Goal: Transaction & Acquisition: Purchase product/service

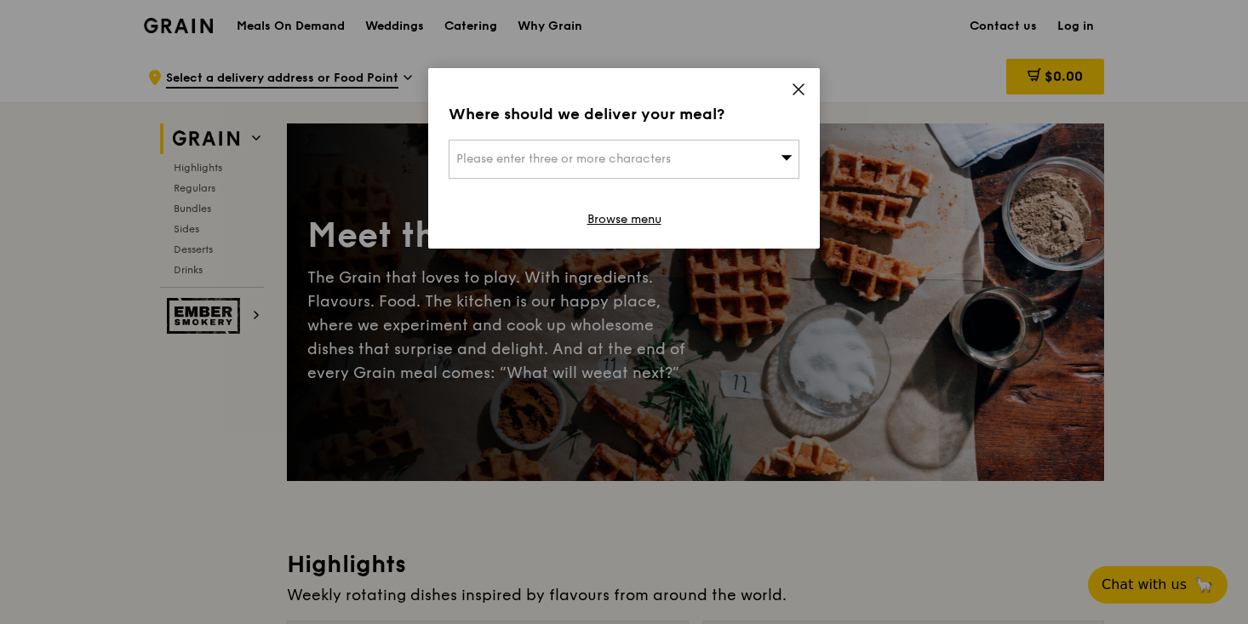
click at [691, 152] on div "Please enter three or more characters" at bounding box center [624, 159] width 351 height 39
click at [684, 157] on input "search" at bounding box center [624, 158] width 349 height 37
click at [792, 90] on icon at bounding box center [798, 89] width 15 height 15
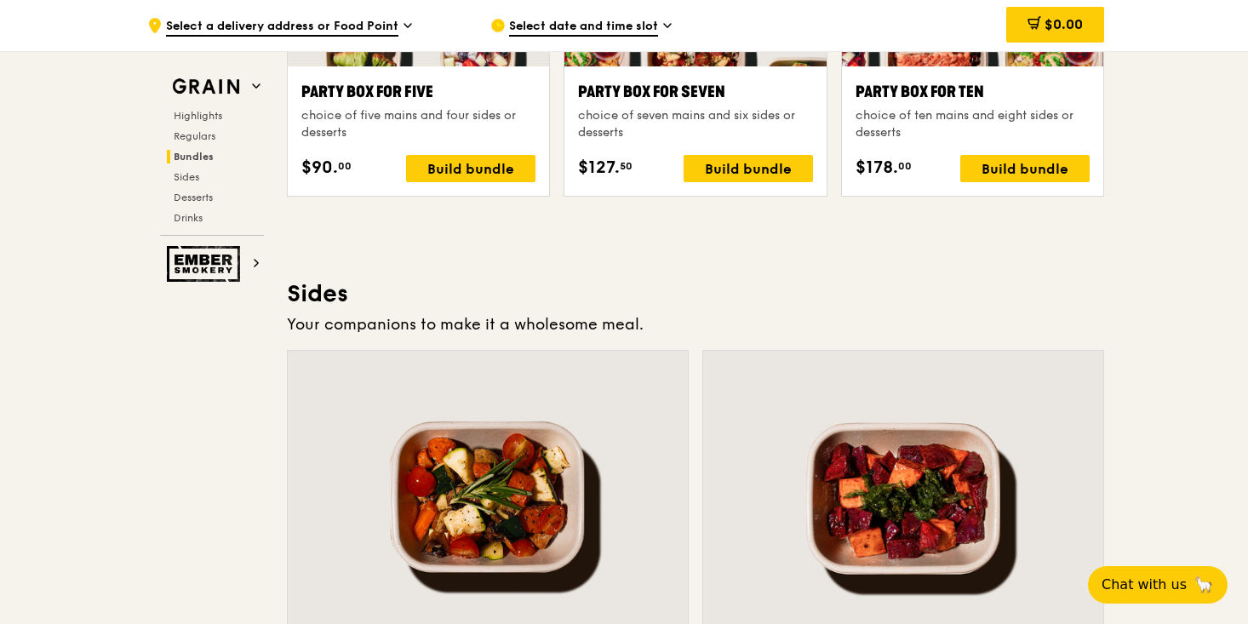
scroll to position [3672, 0]
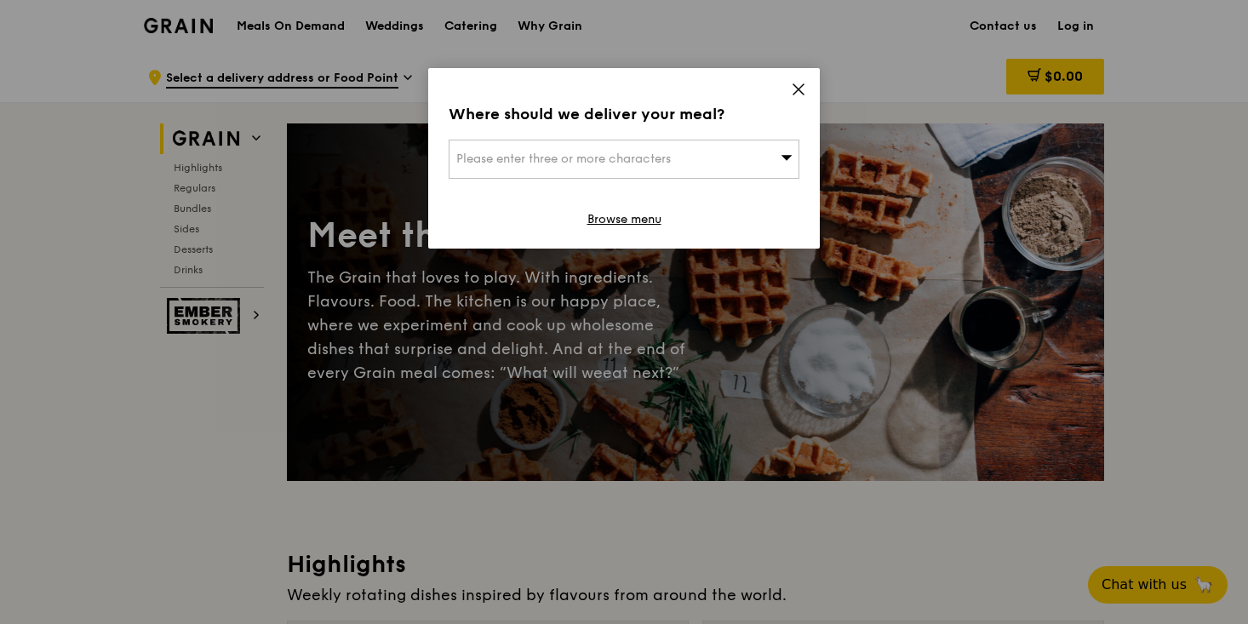
click at [728, 162] on div "Please enter three or more characters" at bounding box center [624, 159] width 351 height 39
click at [706, 170] on input "search" at bounding box center [624, 158] width 349 height 37
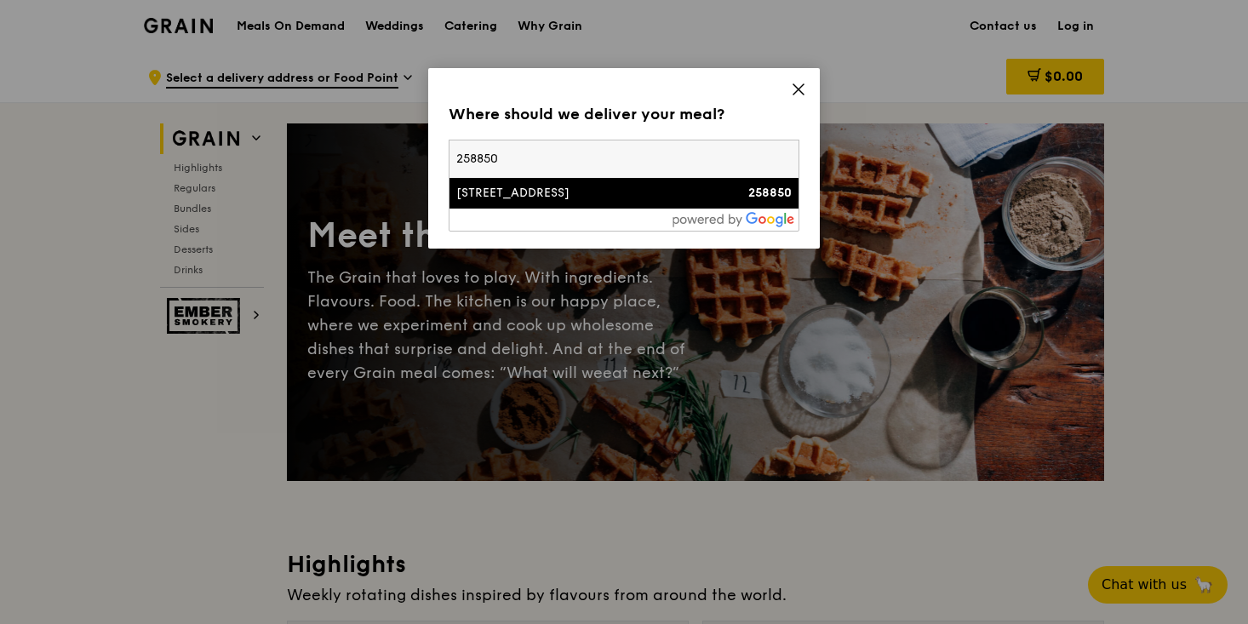
type input "258850"
click at [701, 196] on div "[STREET_ADDRESS]" at bounding box center [582, 193] width 252 height 17
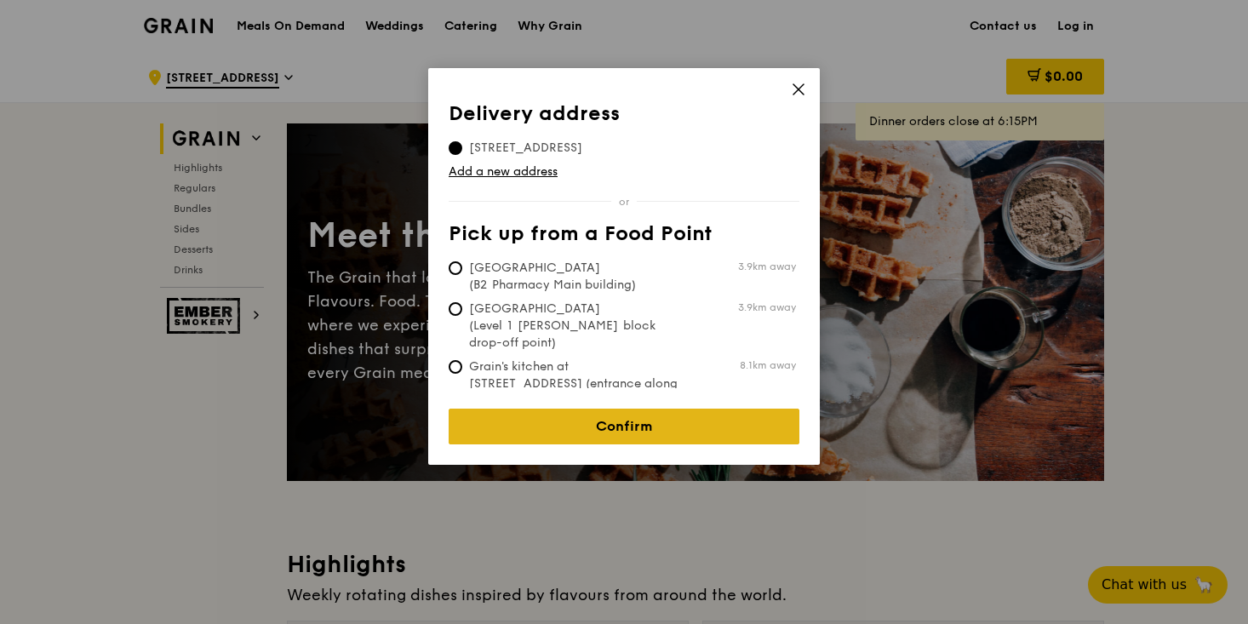
click at [610, 416] on link "Confirm" at bounding box center [624, 427] width 351 height 36
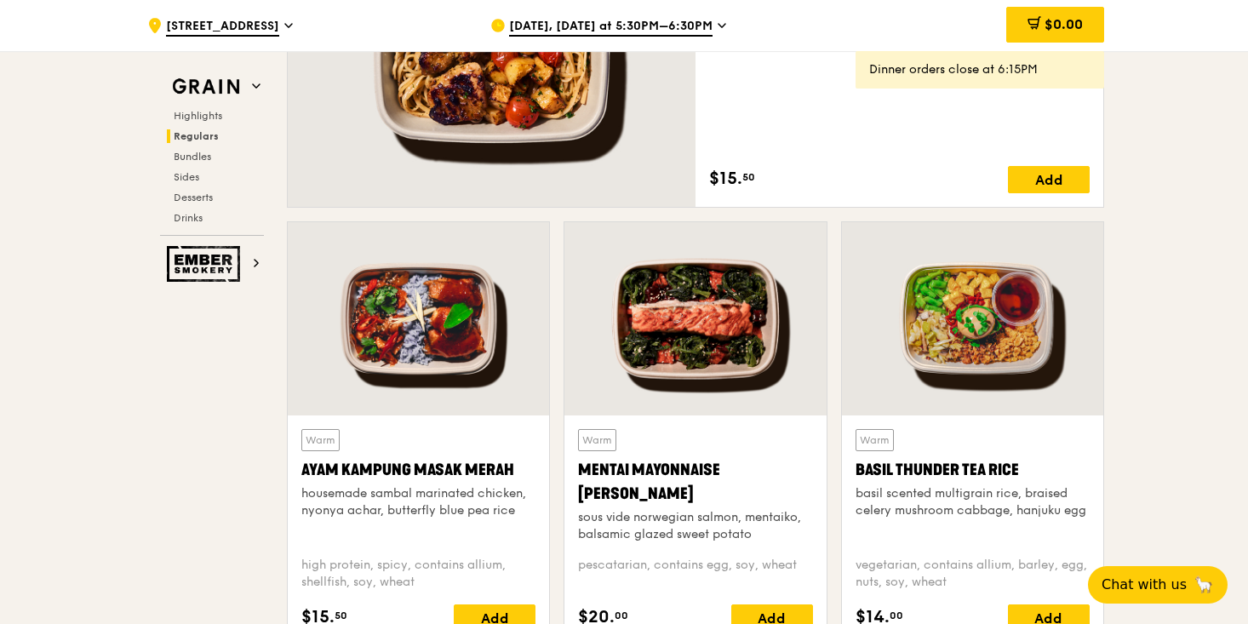
scroll to position [1440, 0]
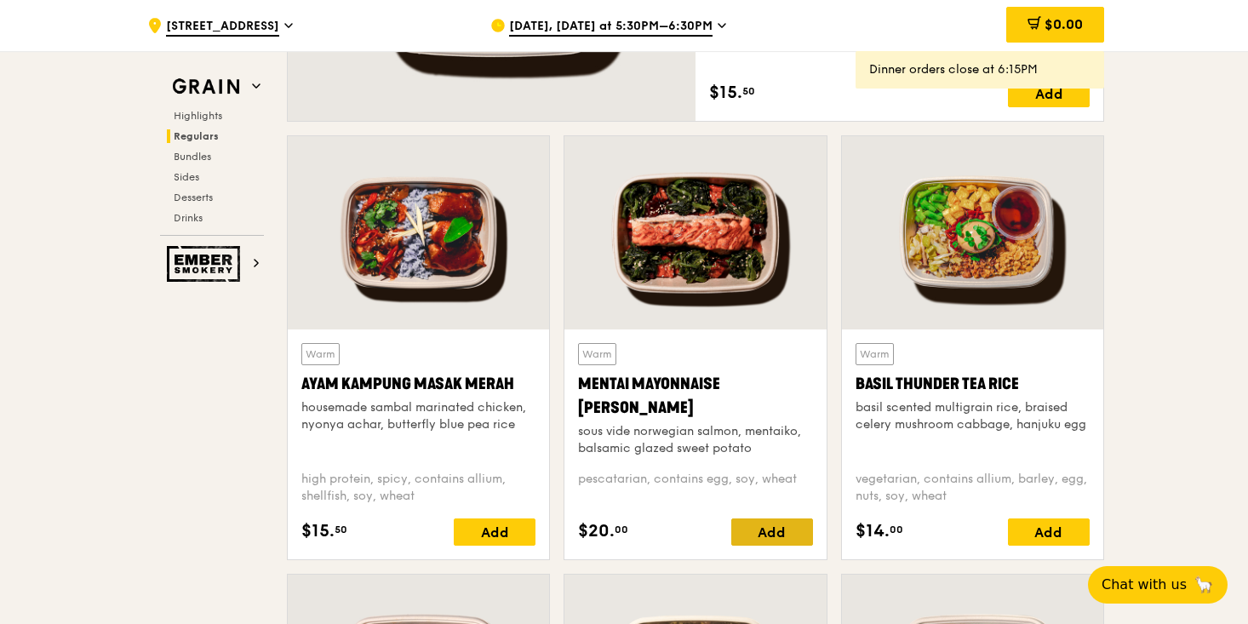
click at [767, 535] on div "Add" at bounding box center [772, 531] width 82 height 27
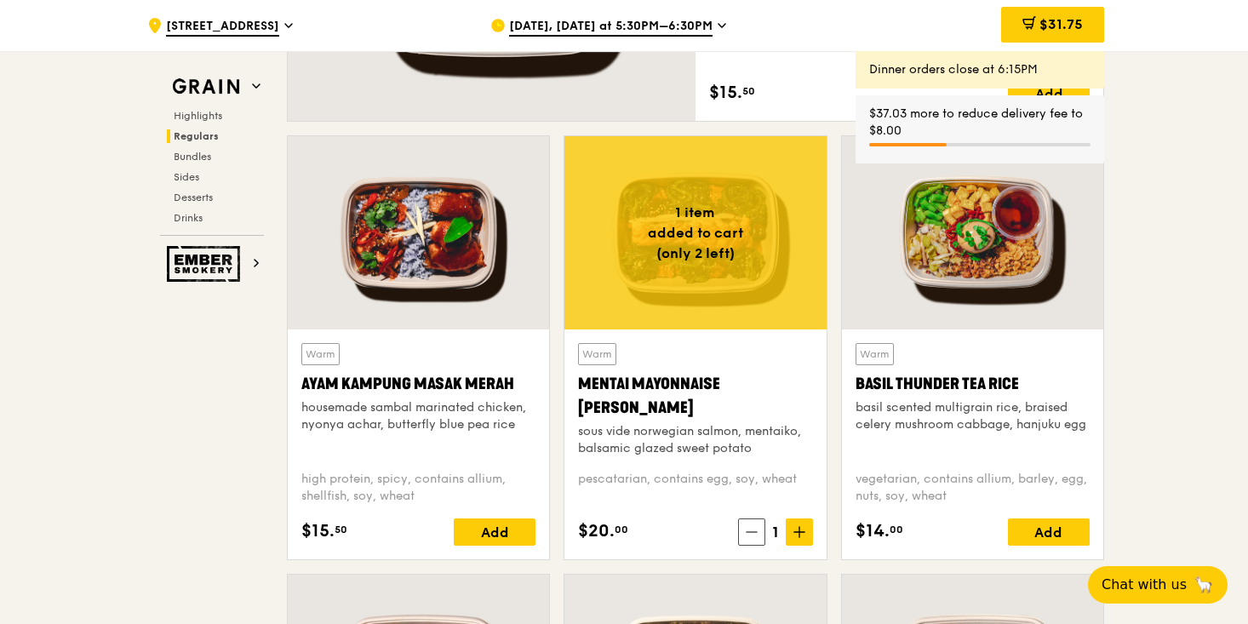
click at [679, 382] on div "Mentai Mayonnaise [PERSON_NAME]" at bounding box center [695, 396] width 234 height 48
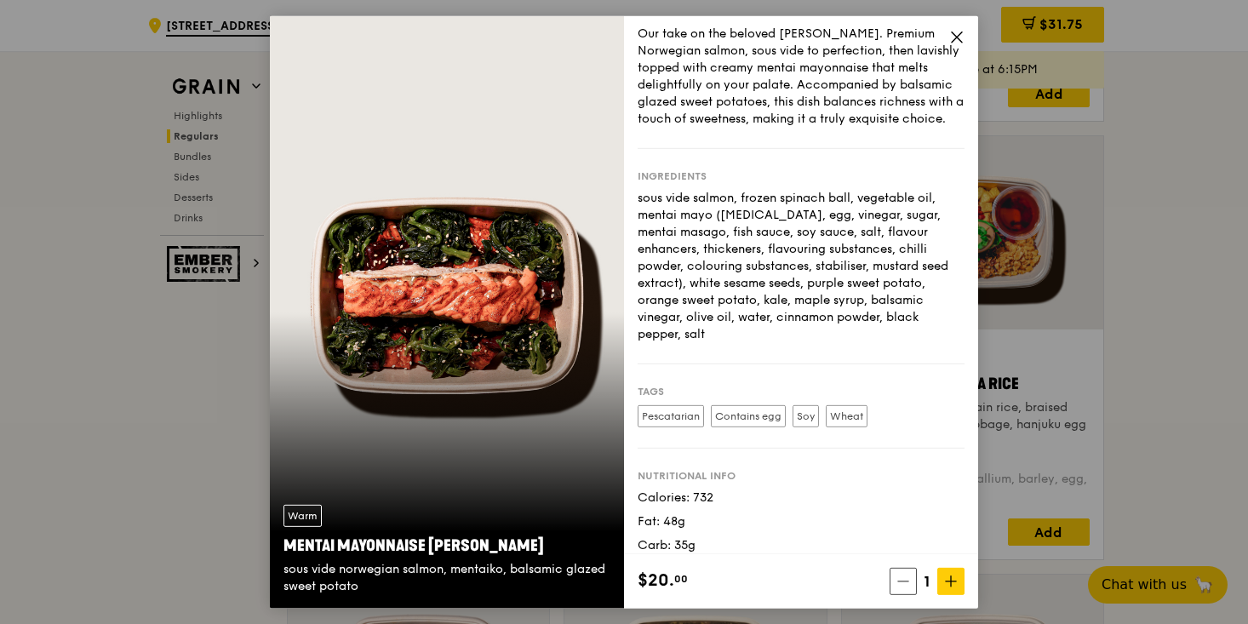
scroll to position [0, 0]
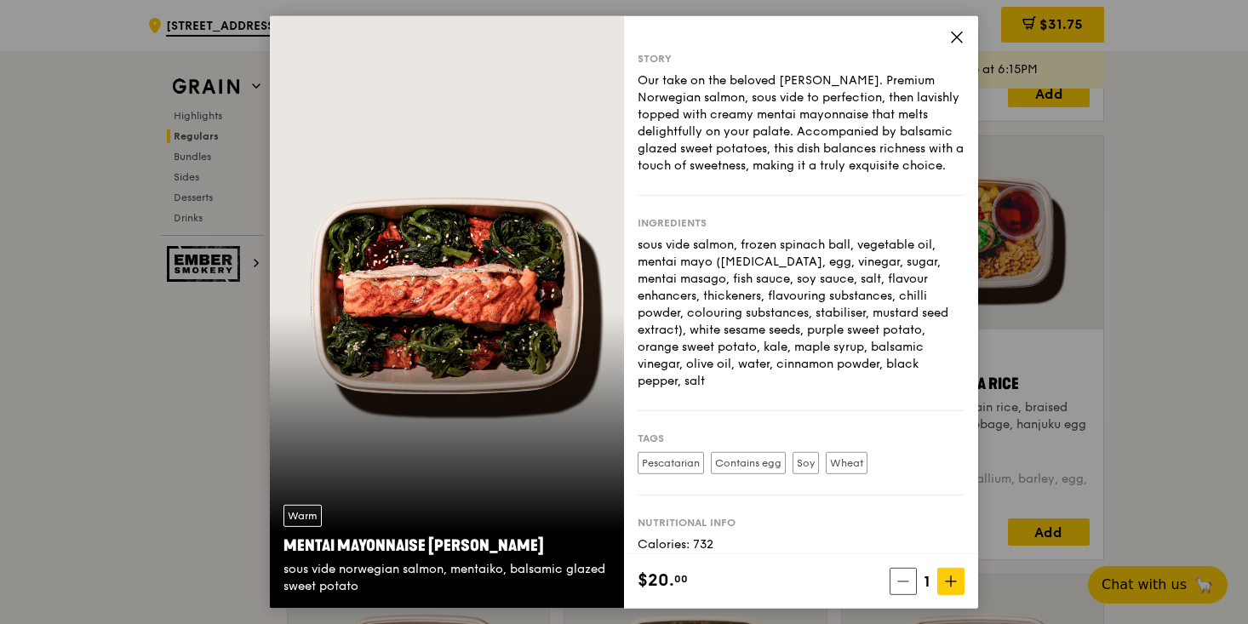
click at [956, 21] on div "Story Our take on the beloved mentaiko salmon. Premium Norwegian salmon, sous v…" at bounding box center [801, 284] width 354 height 538
click at [956, 32] on icon at bounding box center [956, 36] width 15 height 15
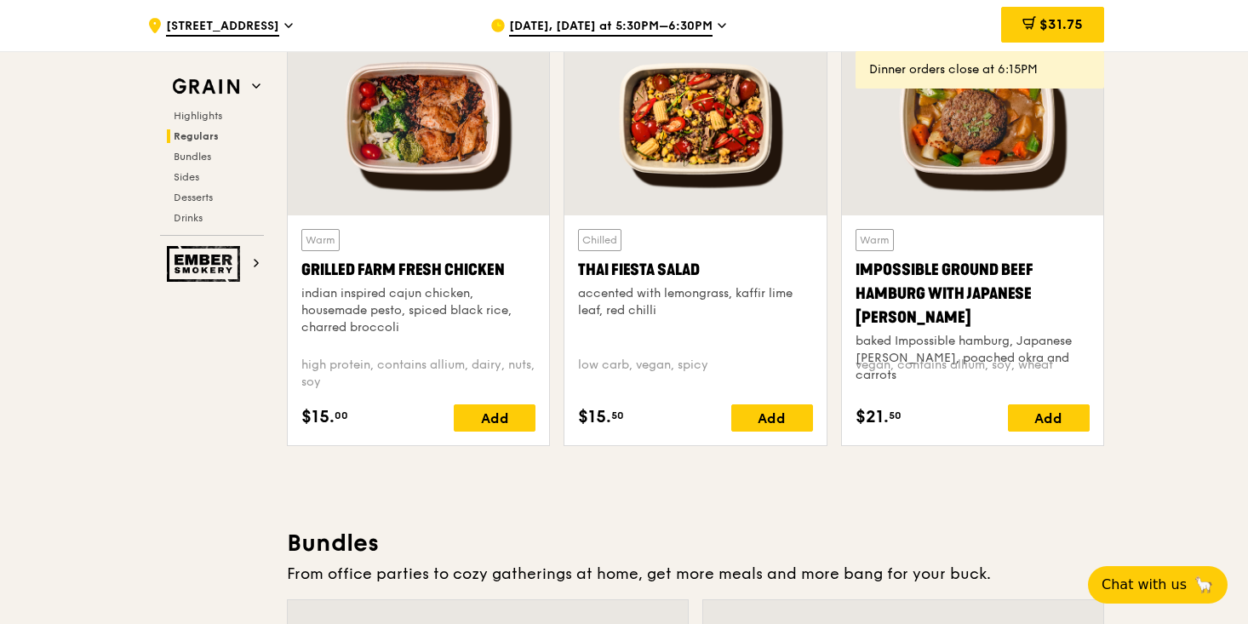
scroll to position [1997, 0]
